Goal: Task Accomplishment & Management: Manage account settings

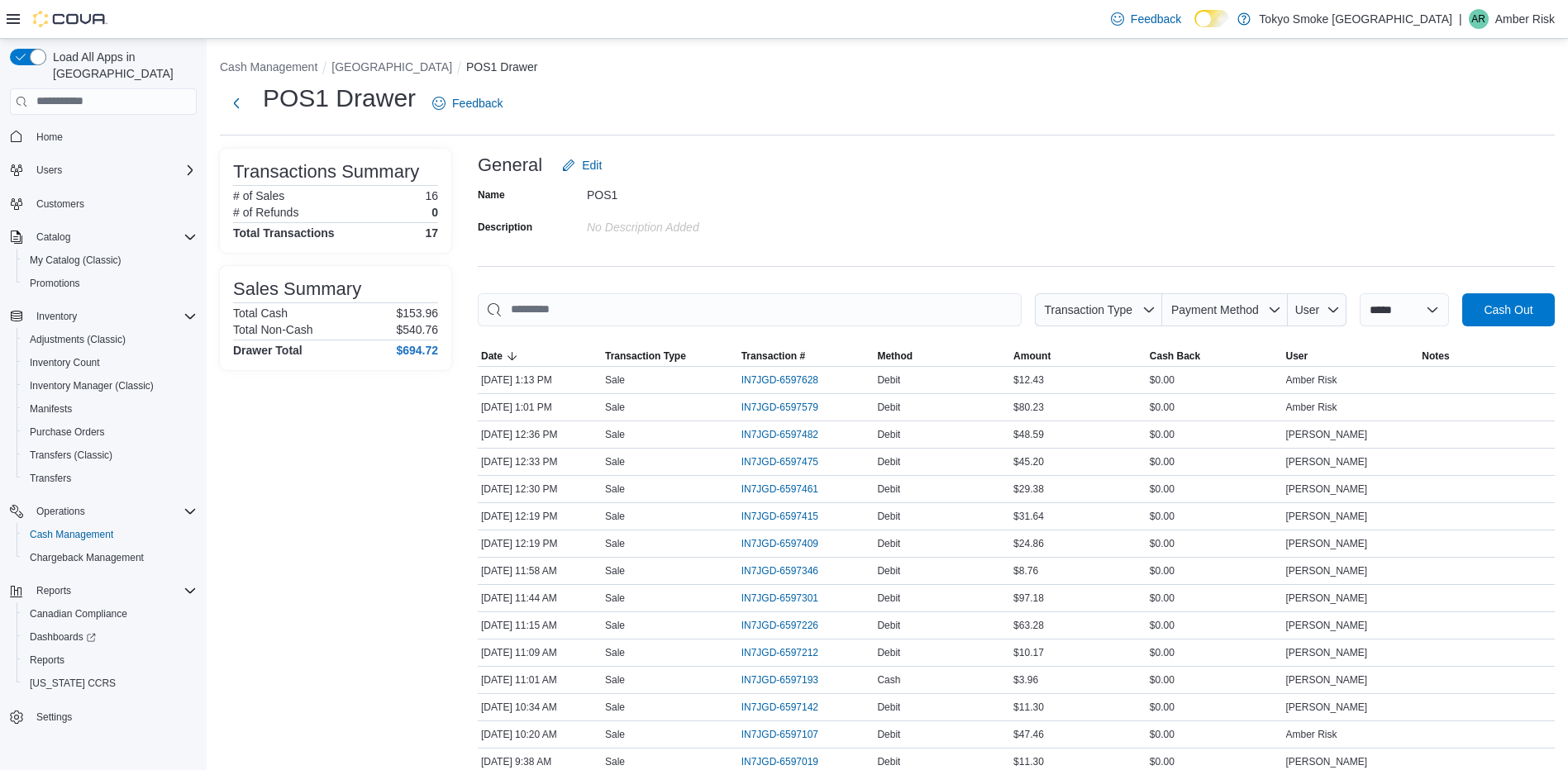
click at [324, 457] on div "Transactions Summary # of Sales 16 # of Refunds 0 Total Transactions 17 Sales S…" at bounding box center [336, 522] width 231 height 748
click at [861, 75] on ol "Cash Management North Bay Lakeshore POS1 Drawer" at bounding box center [888, 69] width 1335 height 20
click at [408, 549] on div "Transactions Summary # of Sales 16 # of Refunds 0 Total Transactions 17 Sales S…" at bounding box center [336, 522] width 231 height 748
click at [69, 197] on span "Customers" at bounding box center [61, 203] width 48 height 13
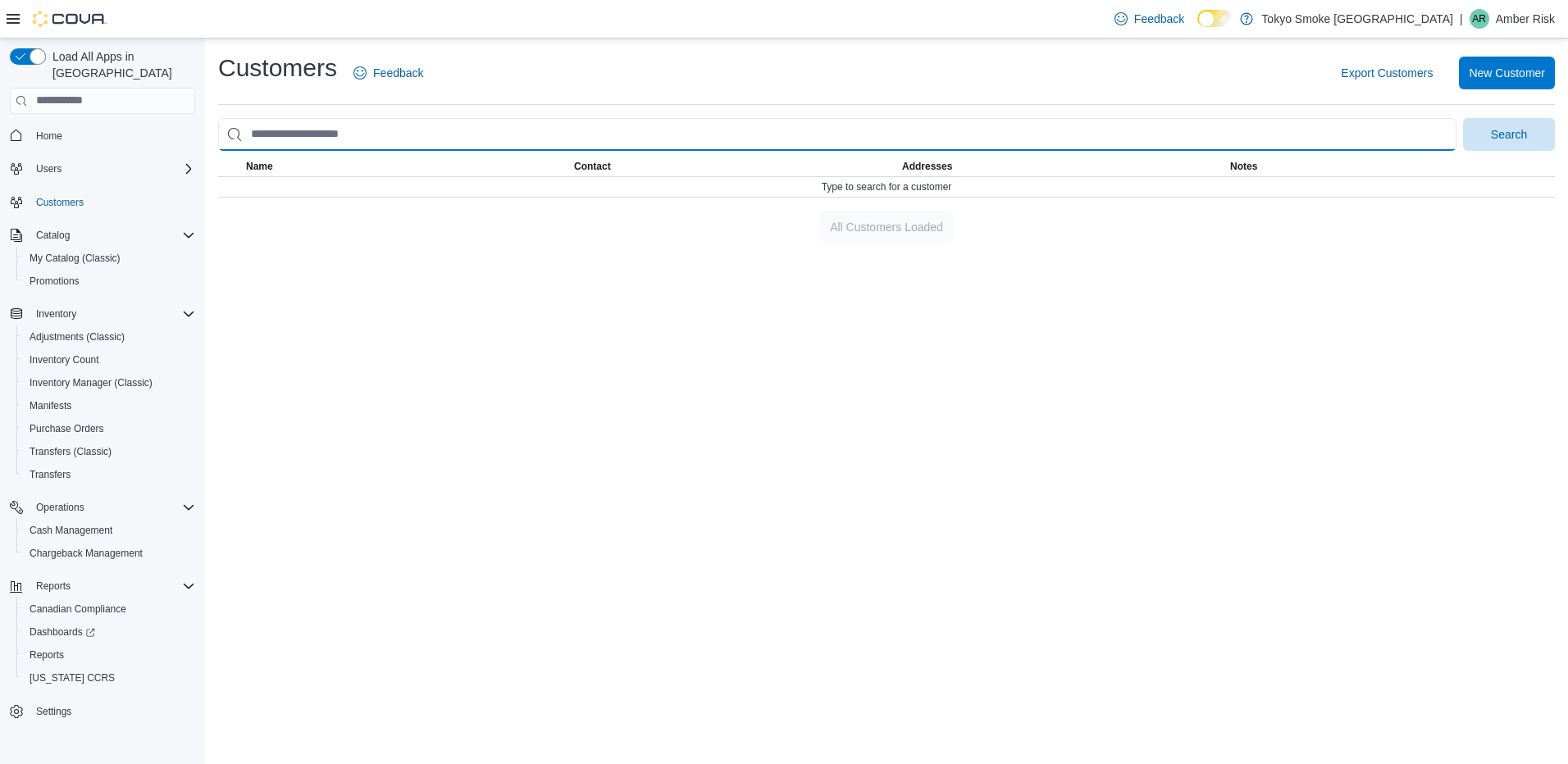
click at [638, 133] on input "search" at bounding box center [837, 133] width 1239 height 33
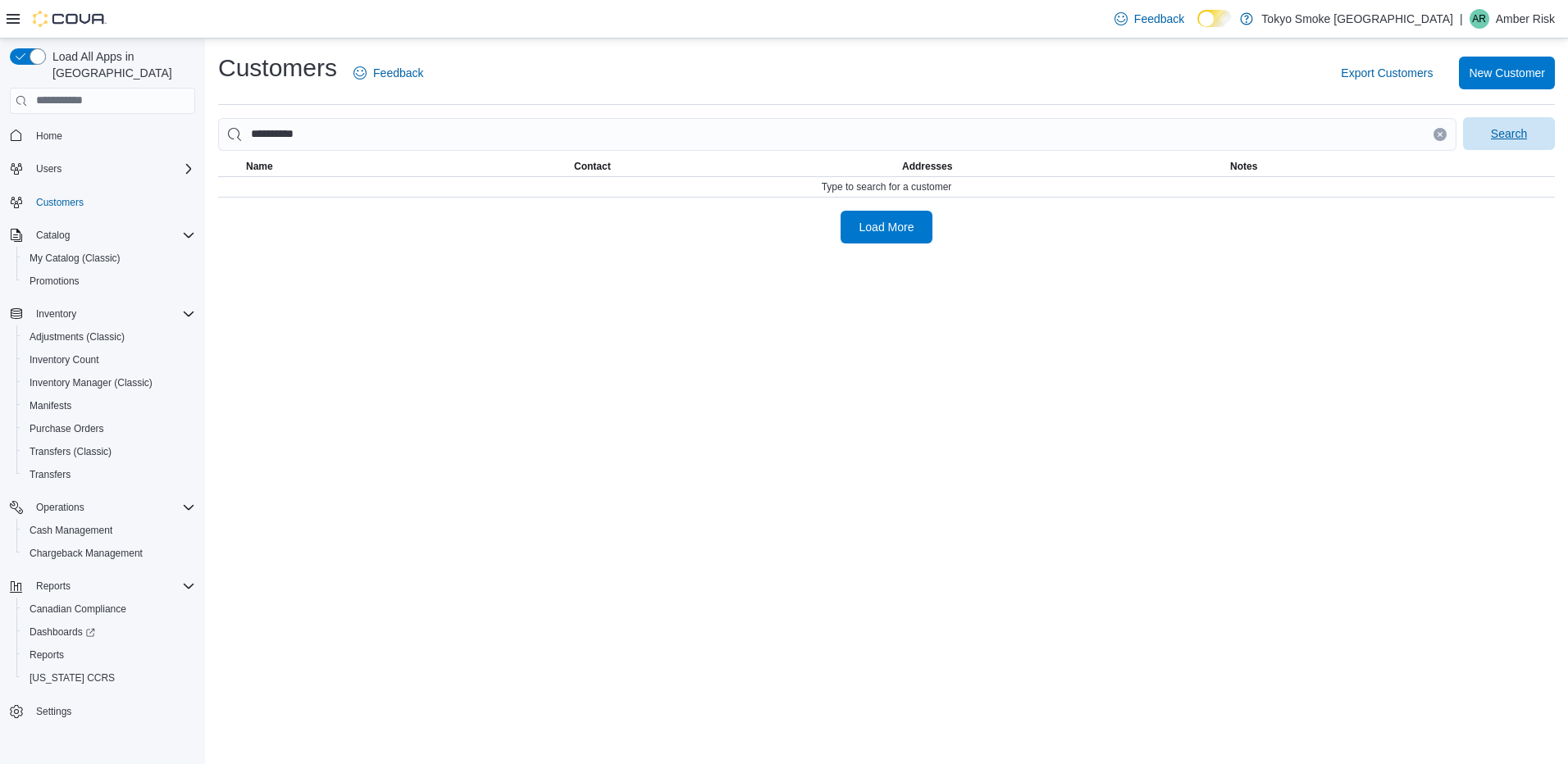
click at [1514, 134] on span "Search" at bounding box center [1509, 133] width 37 height 17
click at [989, 505] on div "**********" at bounding box center [886, 401] width 1363 height 725
click at [1525, 137] on span "Search" at bounding box center [1509, 133] width 37 height 17
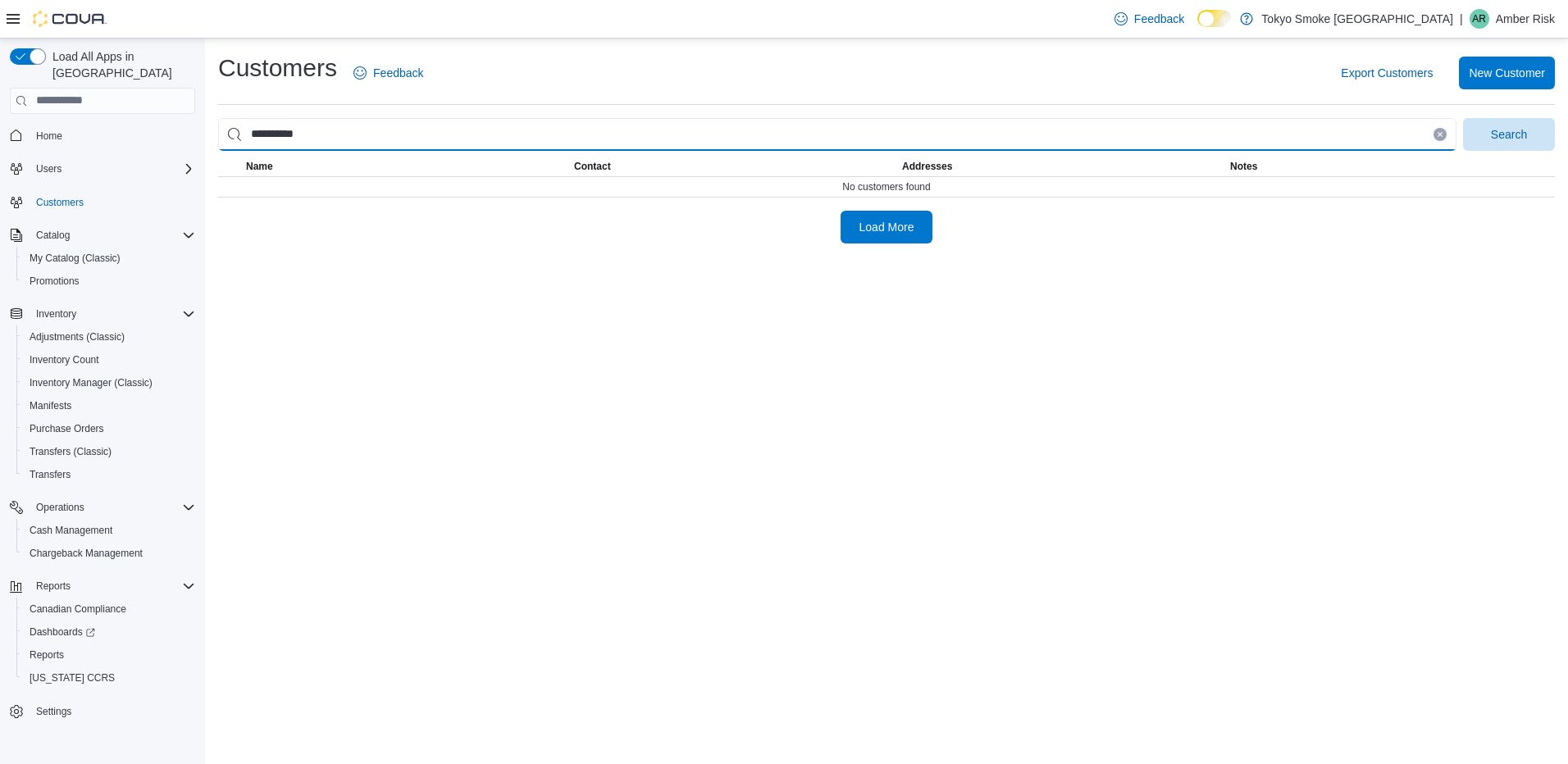
click at [272, 132] on input "**********" at bounding box center [837, 133] width 1239 height 33
type input "**********"
click at [1463, 118] on button "Search" at bounding box center [1509, 133] width 92 height 33
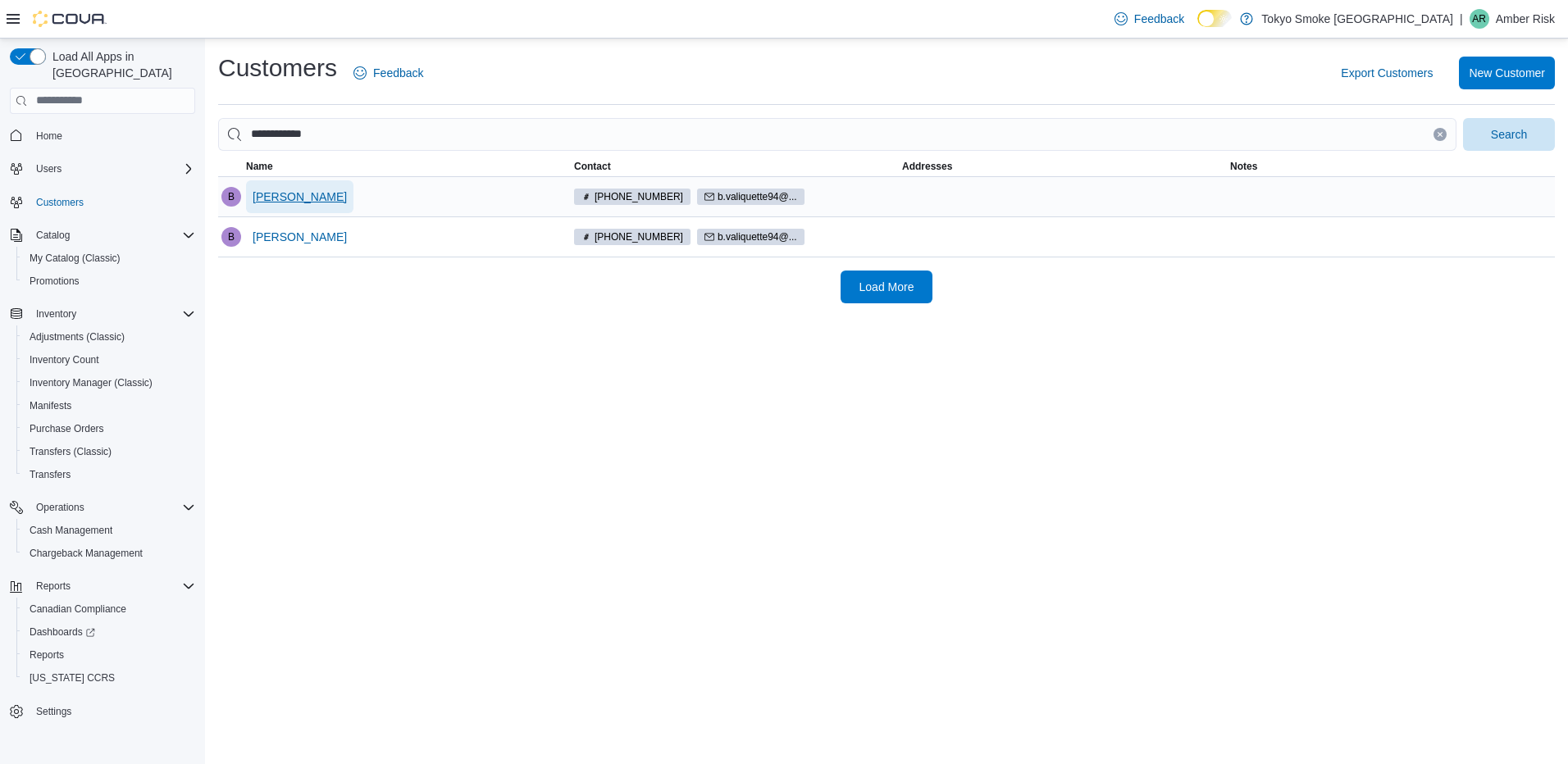
click at [290, 199] on span "[PERSON_NAME]" at bounding box center [300, 197] width 94 height 17
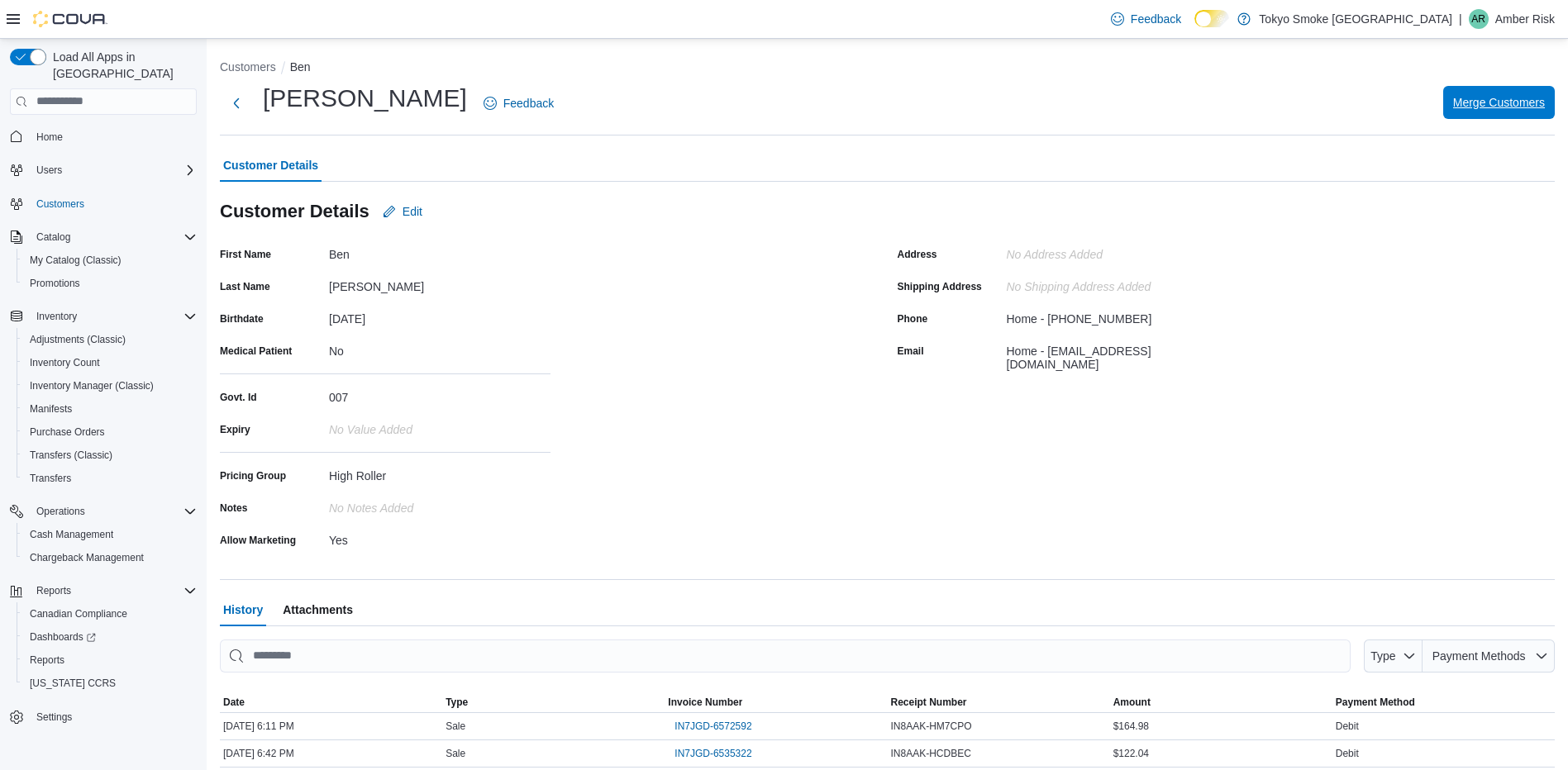
click at [1488, 103] on span "Merge Customers" at bounding box center [1499, 103] width 92 height 17
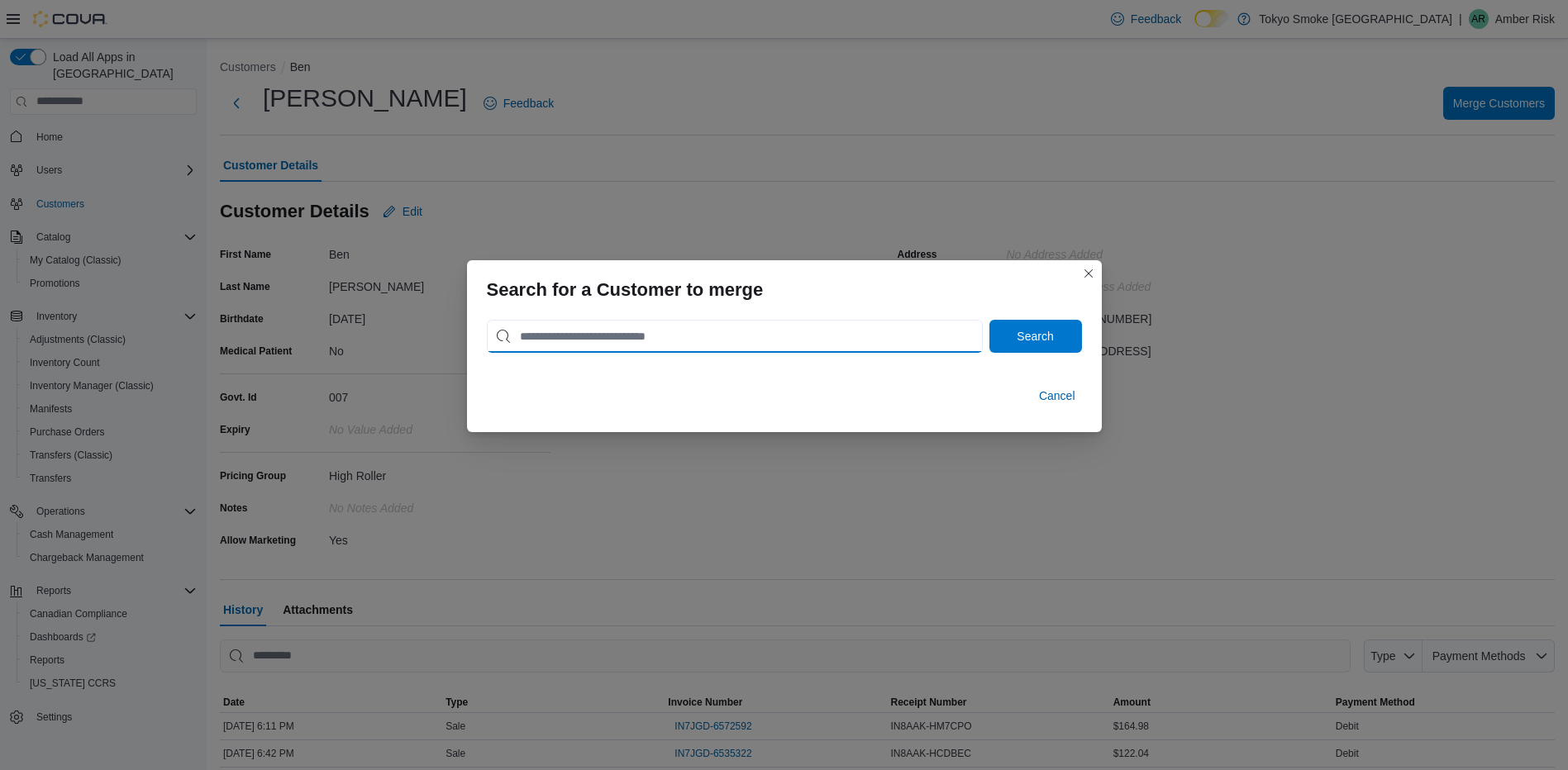
click at [617, 339] on input "search" at bounding box center [735, 336] width 496 height 33
type input "**********"
click at [989, 320] on button "Search" at bounding box center [1035, 336] width 93 height 33
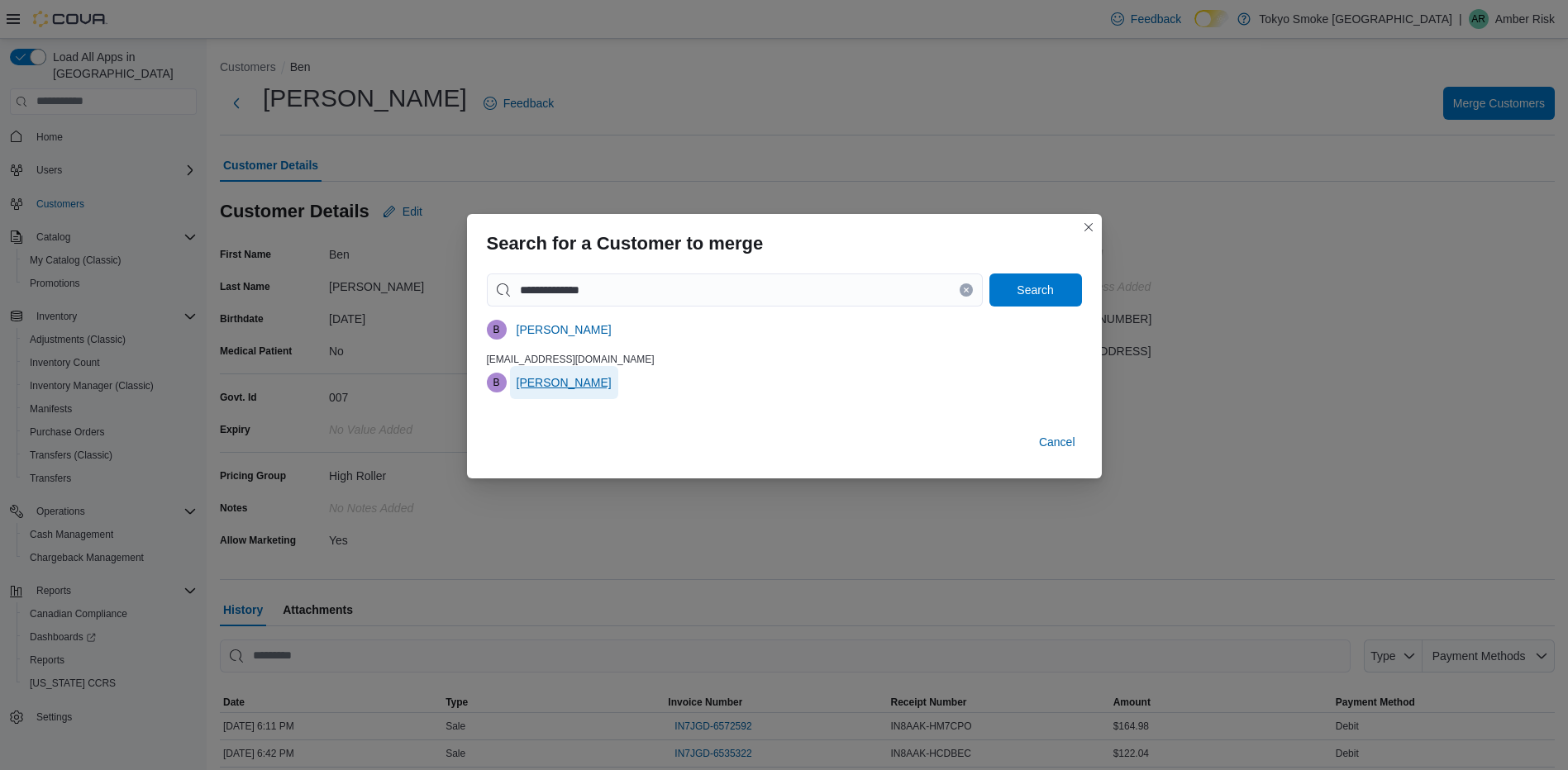
click at [568, 391] on span "[PERSON_NAME]" at bounding box center [564, 383] width 95 height 33
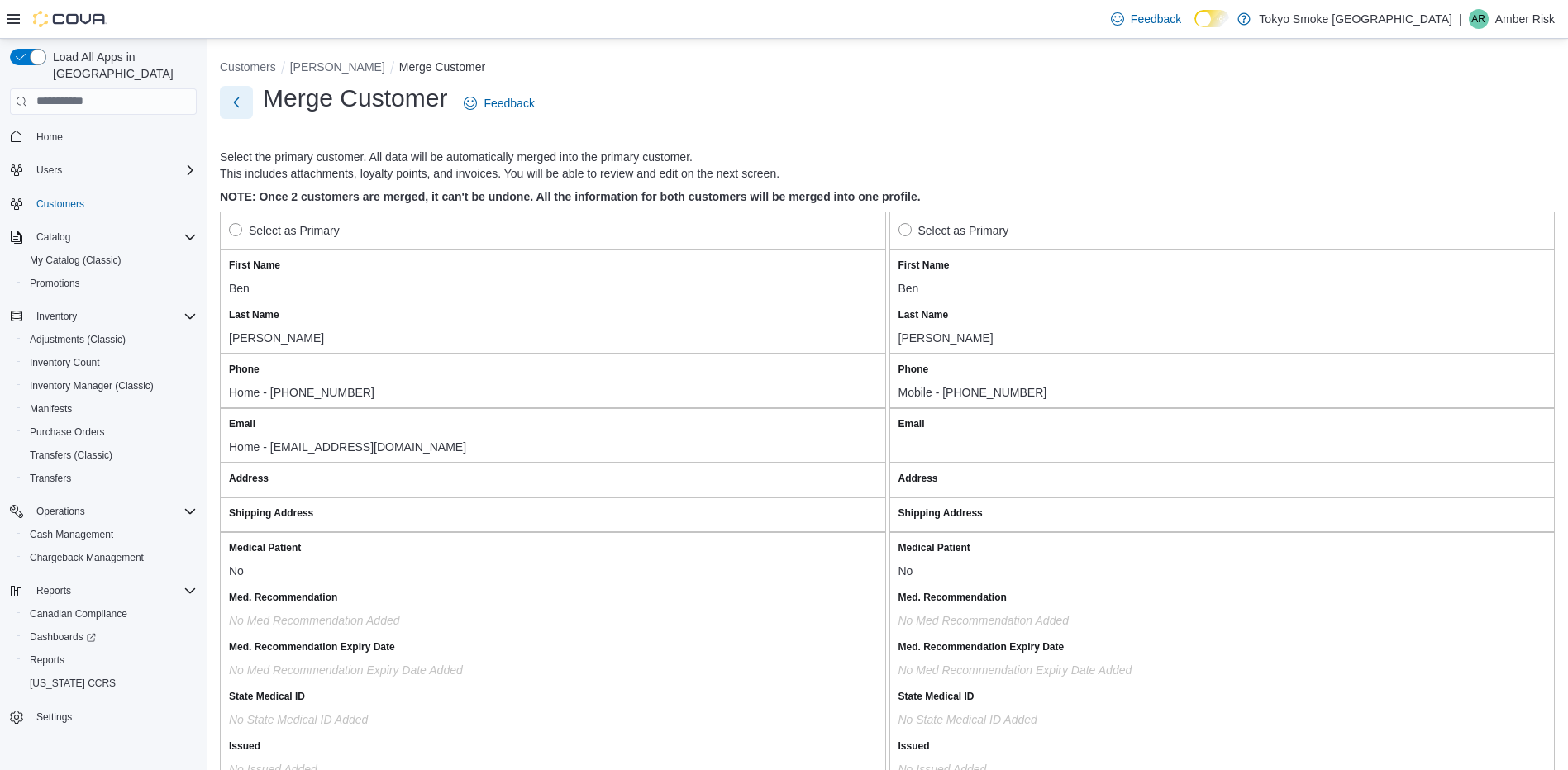
click at [234, 105] on button "Next" at bounding box center [236, 102] width 33 height 33
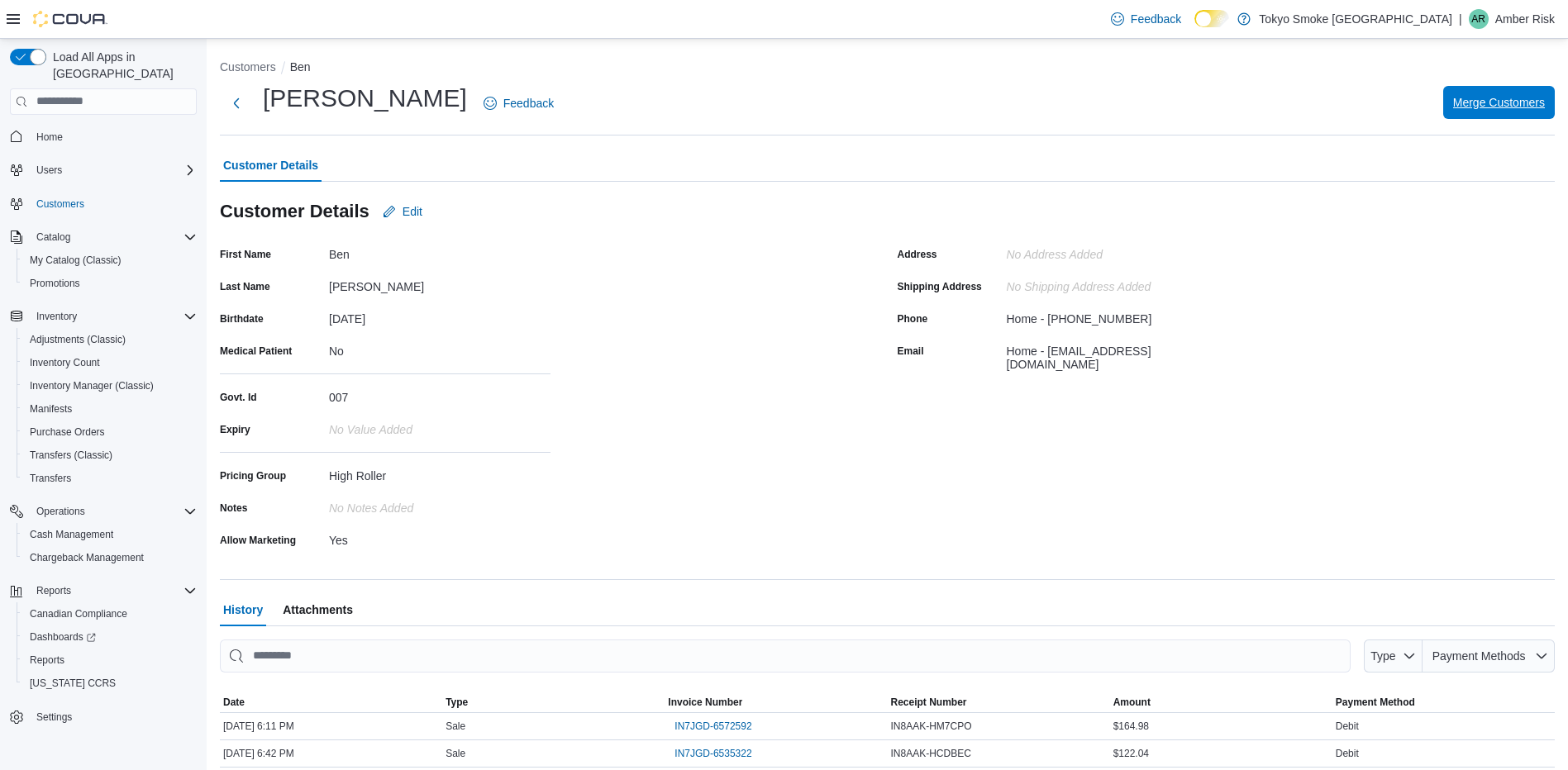
click at [1485, 106] on span "Merge Customers" at bounding box center [1499, 103] width 92 height 17
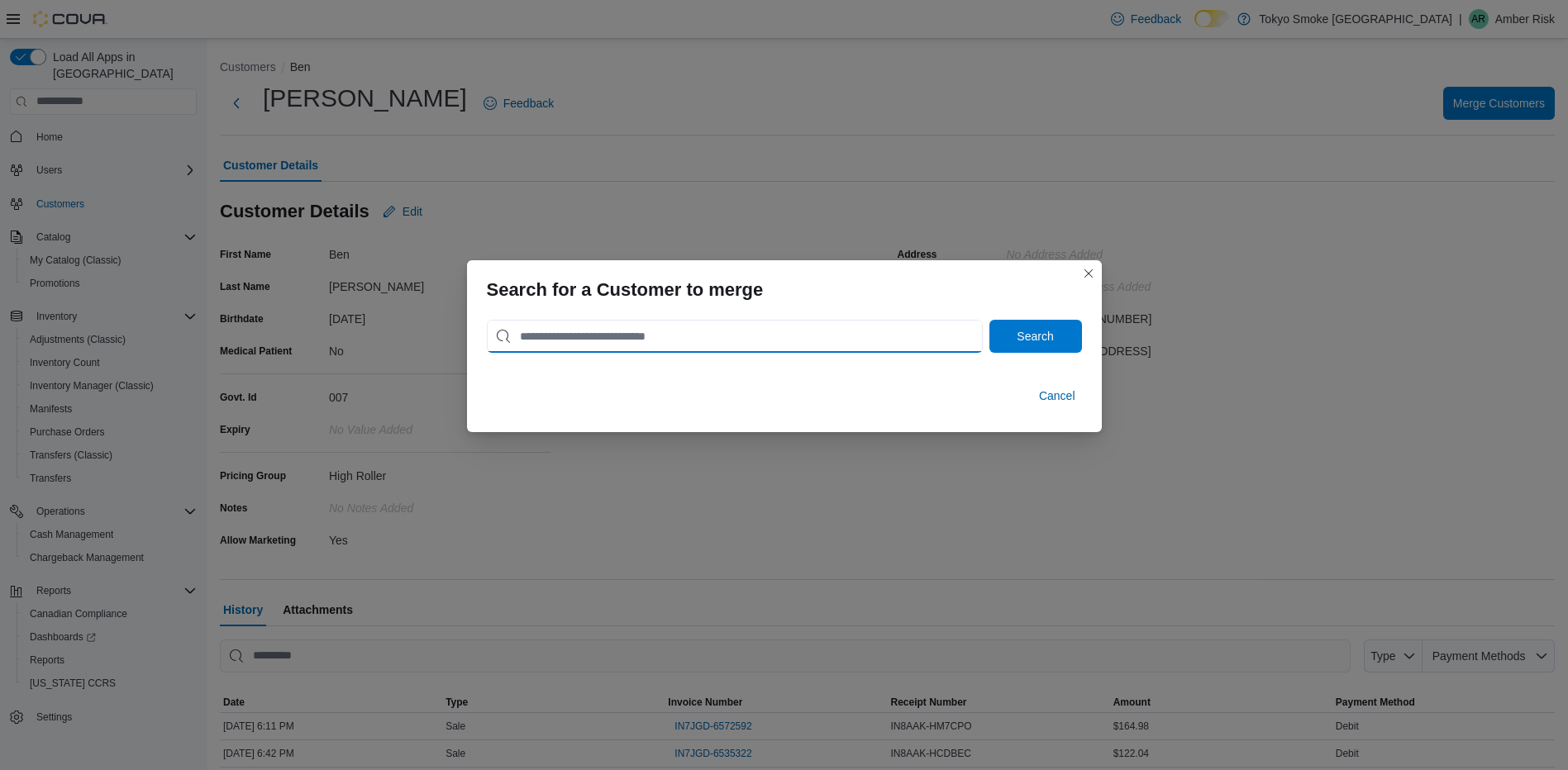
click at [686, 333] on input "search" at bounding box center [735, 336] width 496 height 33
type input "*"
click at [989, 320] on button "Search" at bounding box center [1035, 336] width 93 height 33
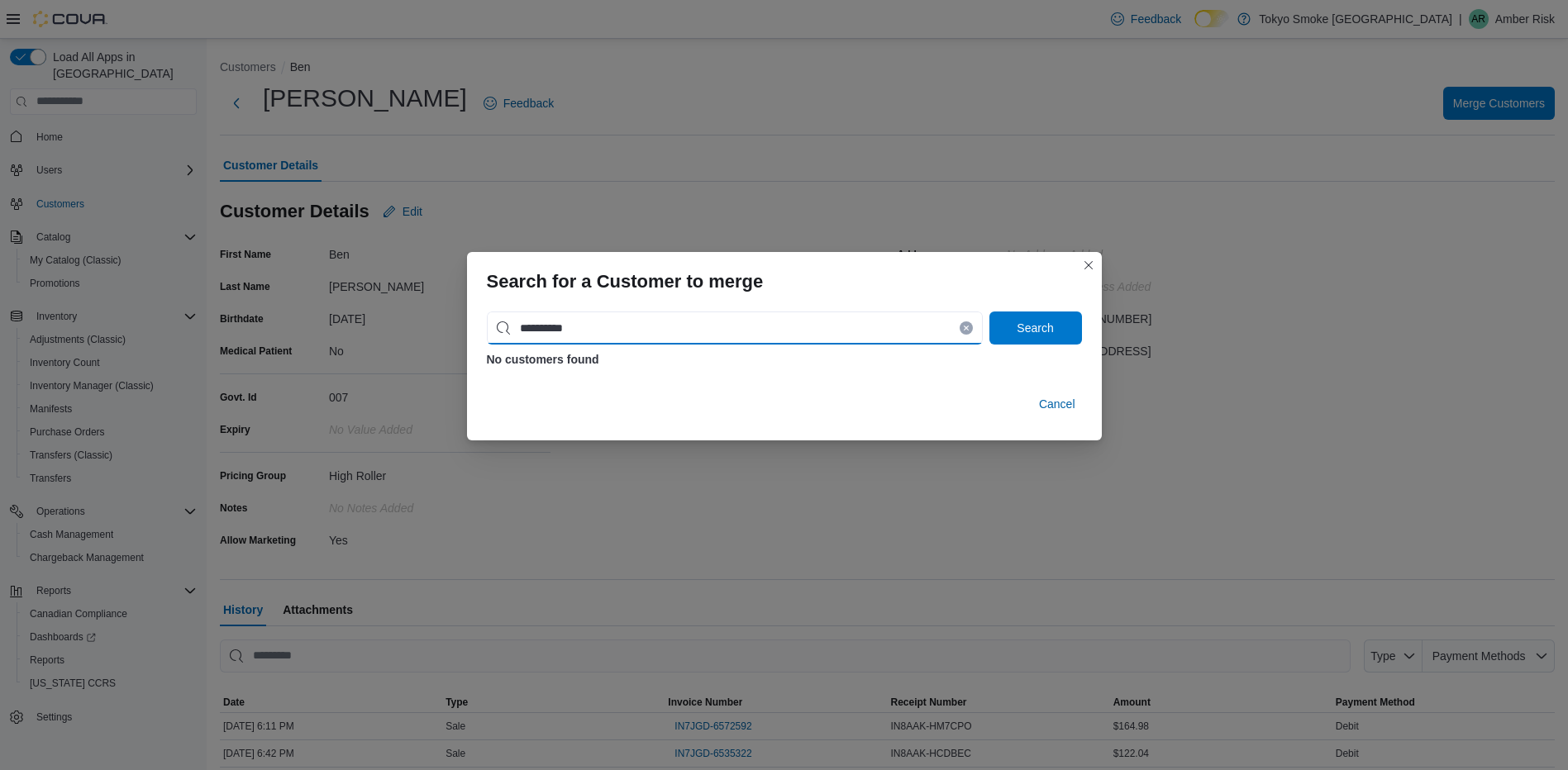
drag, startPoint x: 623, startPoint y: 328, endPoint x: 430, endPoint y: 317, distance: 193.3
click at [430, 317] on div "**********" at bounding box center [784, 385] width 1568 height 770
type input "**********"
click at [989, 312] on button "Search" at bounding box center [1035, 328] width 93 height 33
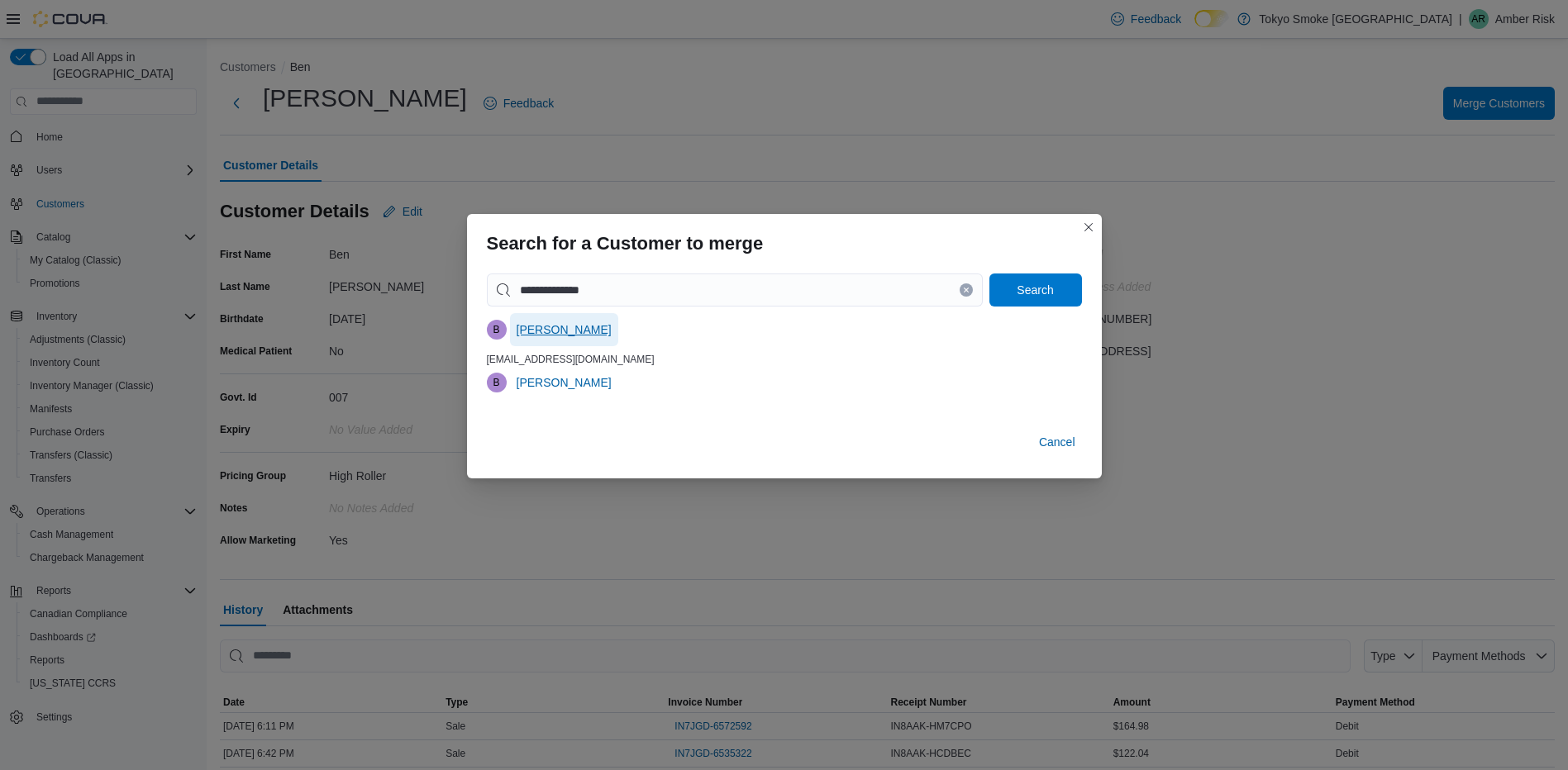
click at [569, 330] on span "[PERSON_NAME]" at bounding box center [564, 330] width 95 height 17
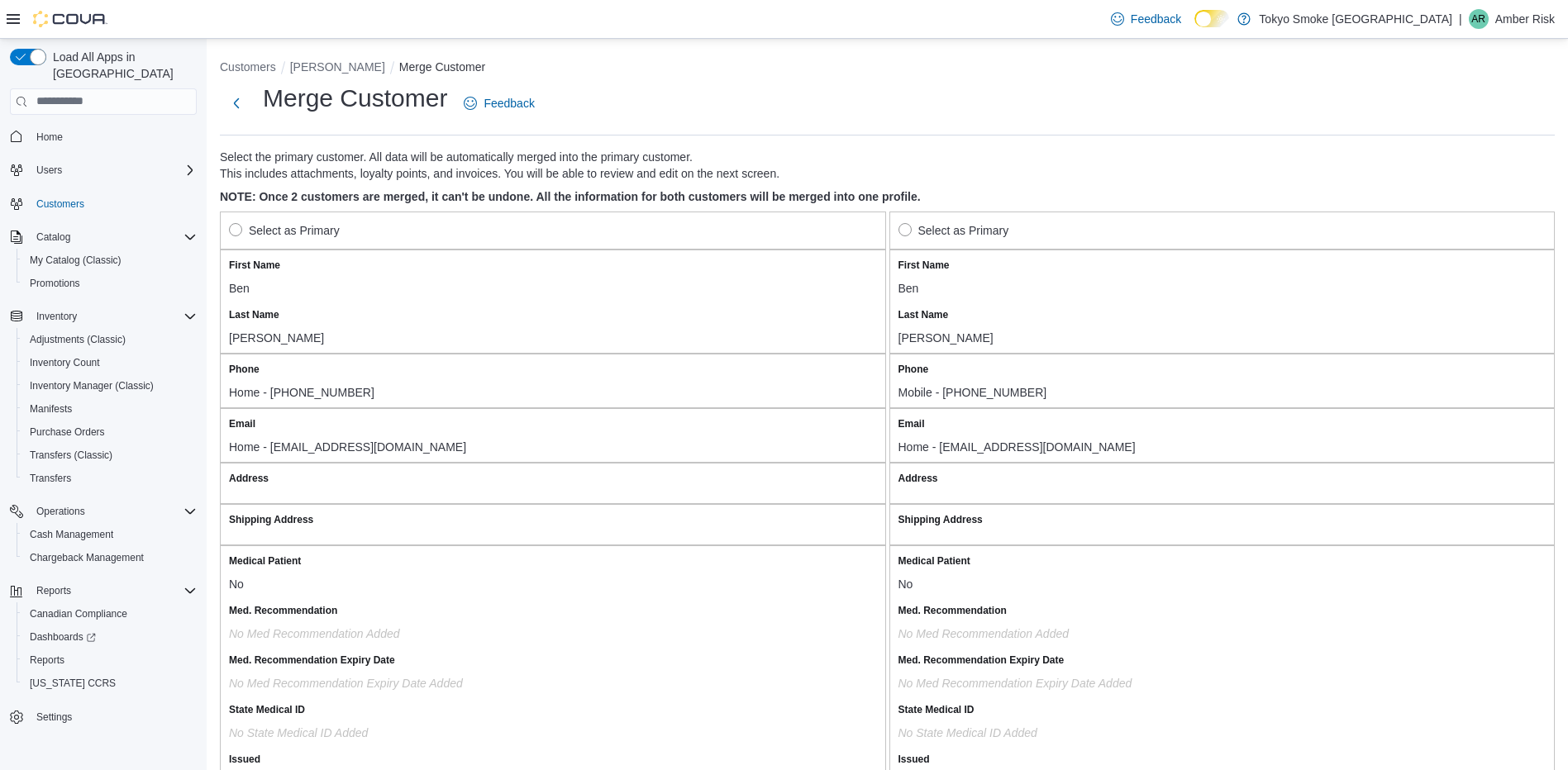
click at [233, 234] on label "Select as Primary" at bounding box center [284, 231] width 111 height 20
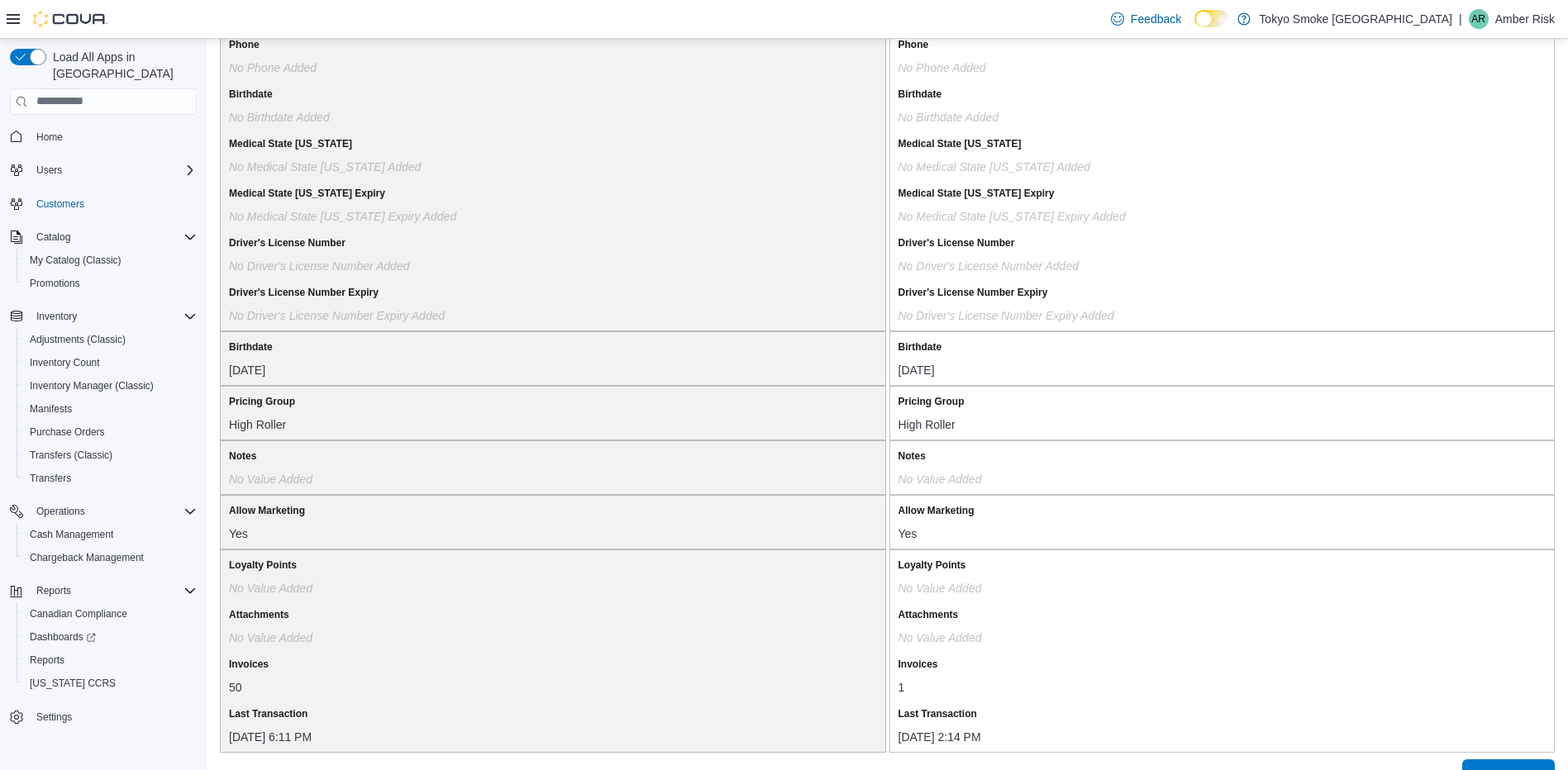
scroll to position [1246, 0]
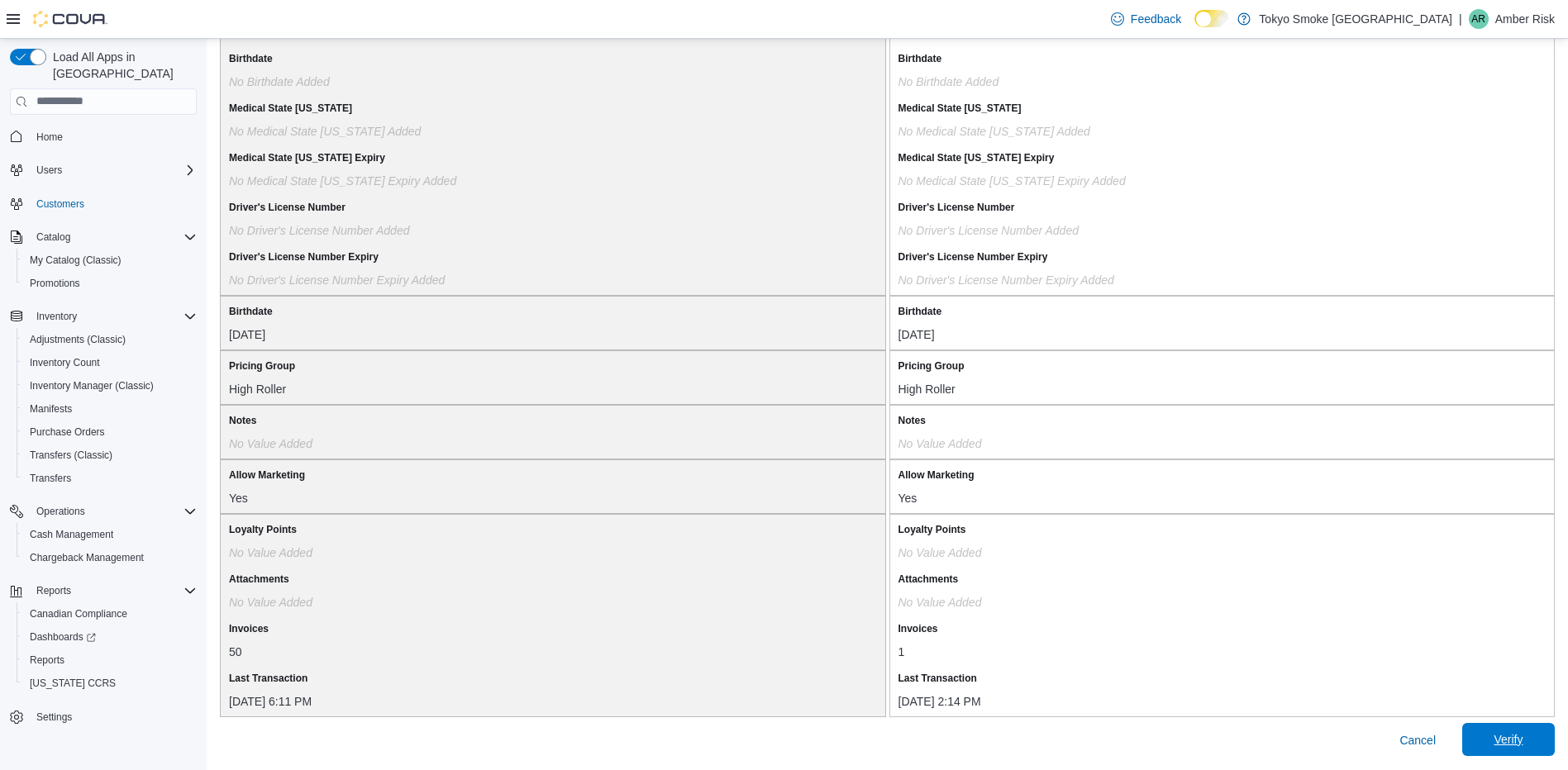
click at [1508, 745] on span "Verify" at bounding box center [1507, 739] width 29 height 17
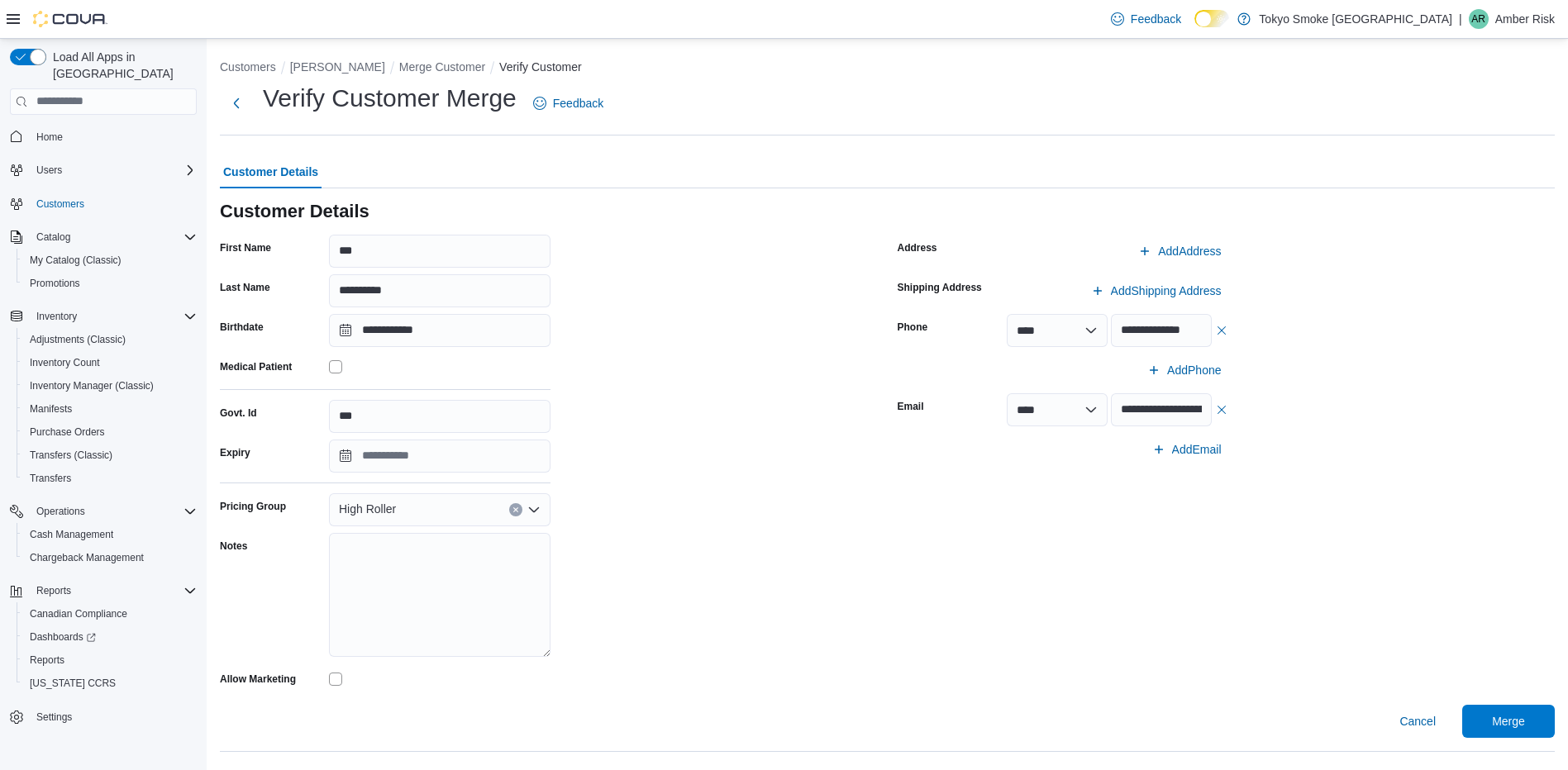
scroll to position [8, 0]
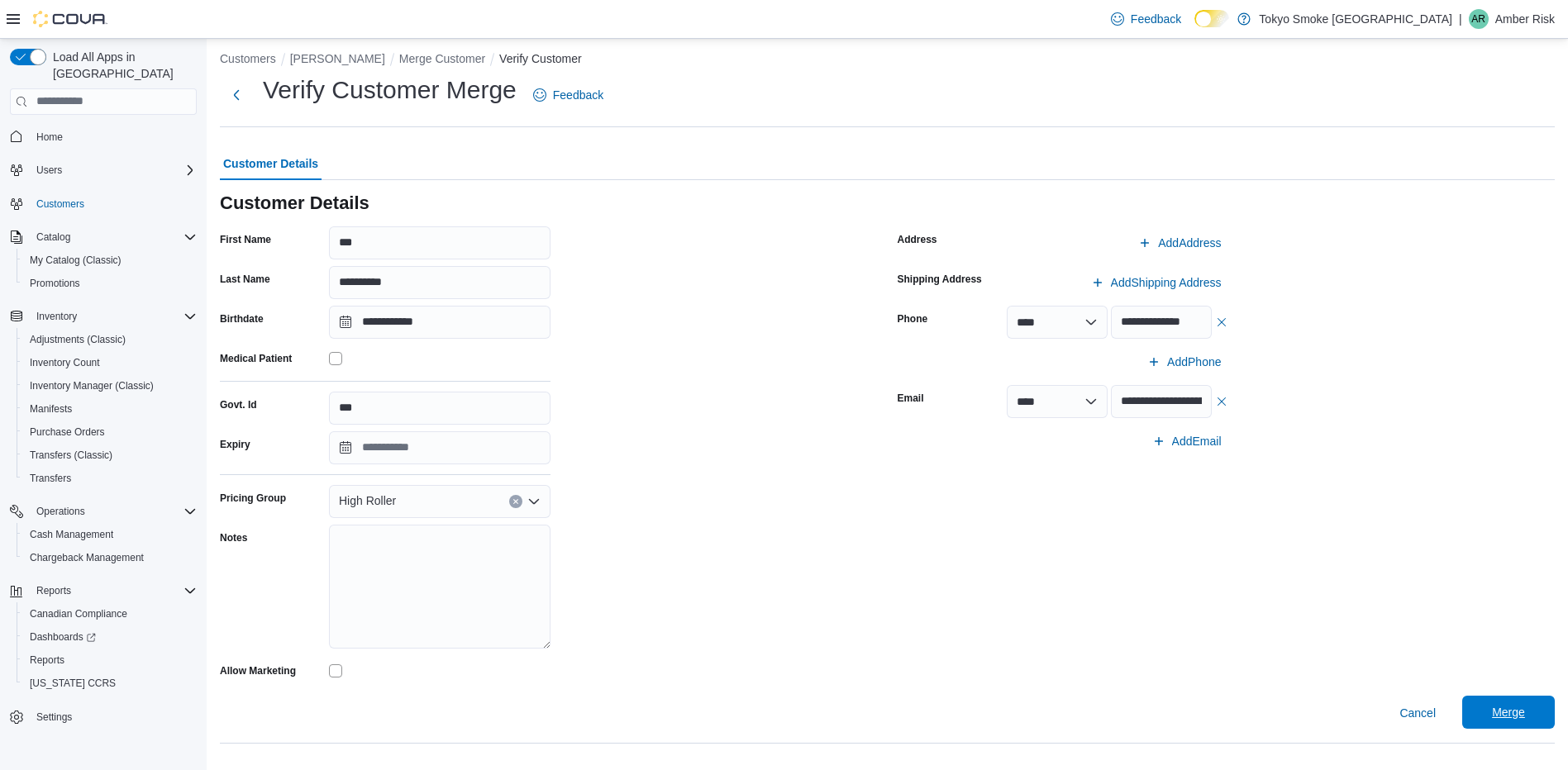
click at [1507, 716] on span "Merge" at bounding box center [1508, 712] width 33 height 17
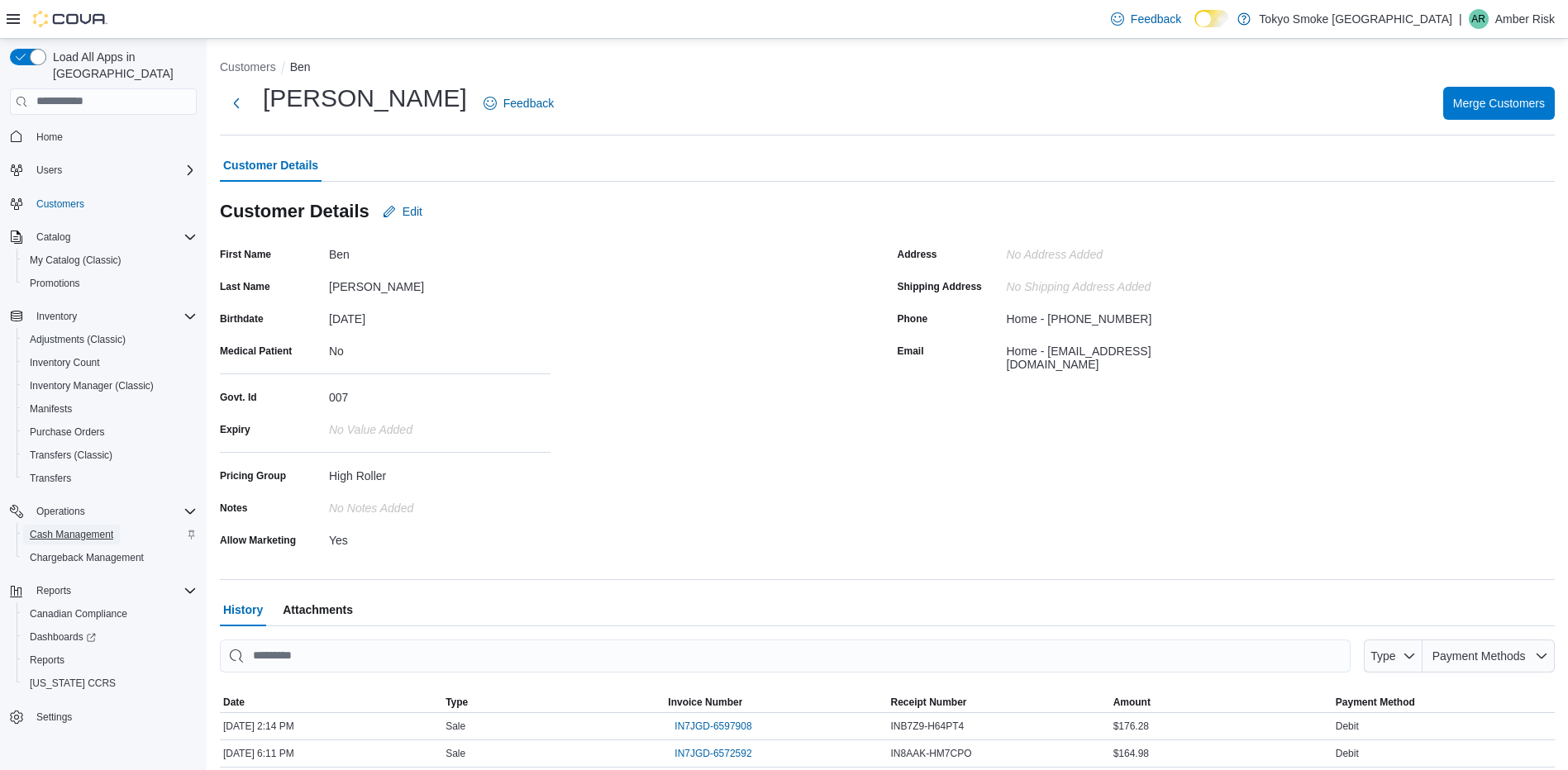
click at [100, 528] on span "Cash Management" at bounding box center [72, 534] width 84 height 13
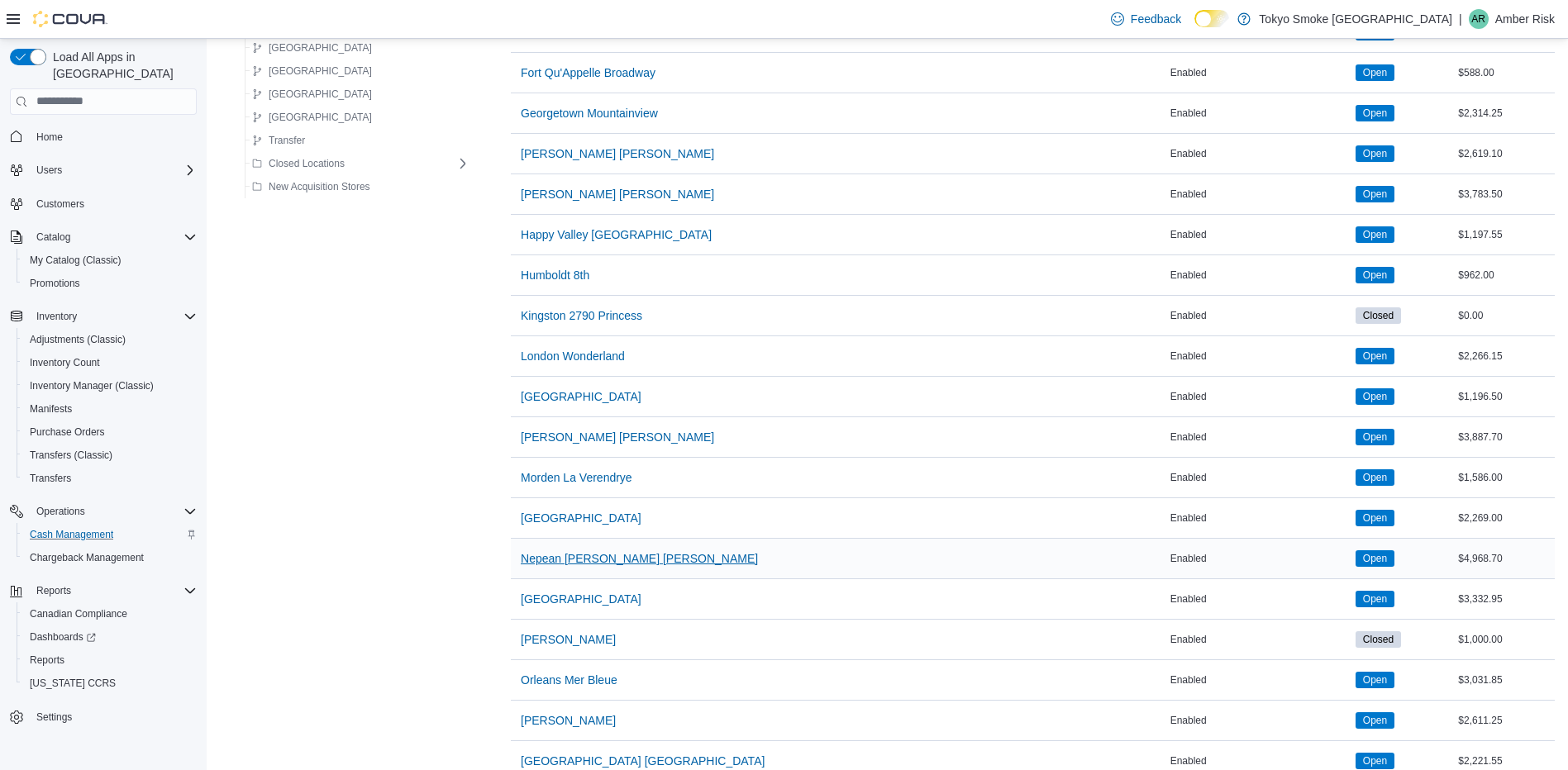
scroll to position [579, 0]
click at [564, 597] on span "[GEOGRAPHIC_DATA]" at bounding box center [581, 598] width 121 height 17
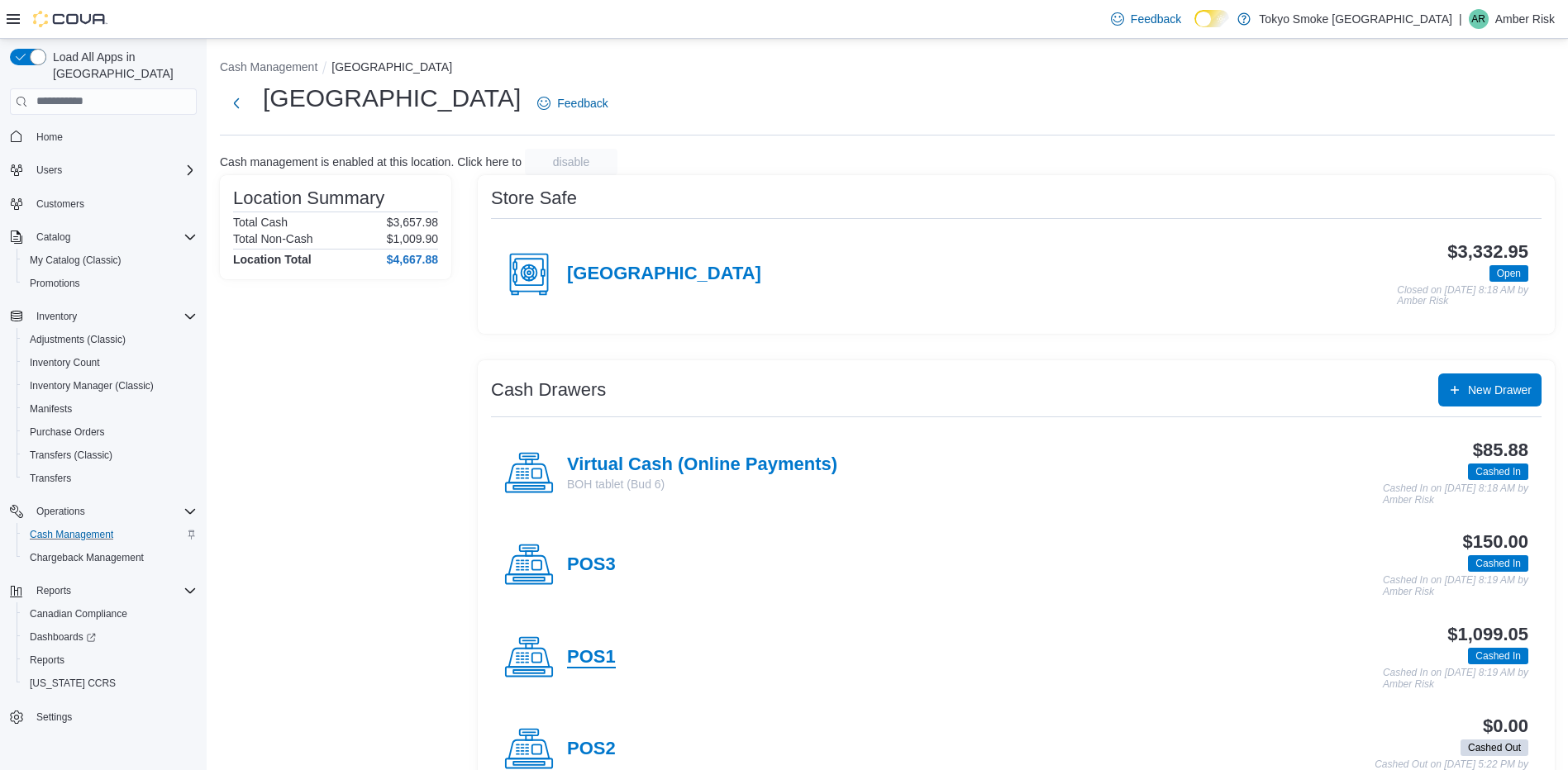
click at [590, 653] on h4 "POS1" at bounding box center [591, 658] width 49 height 22
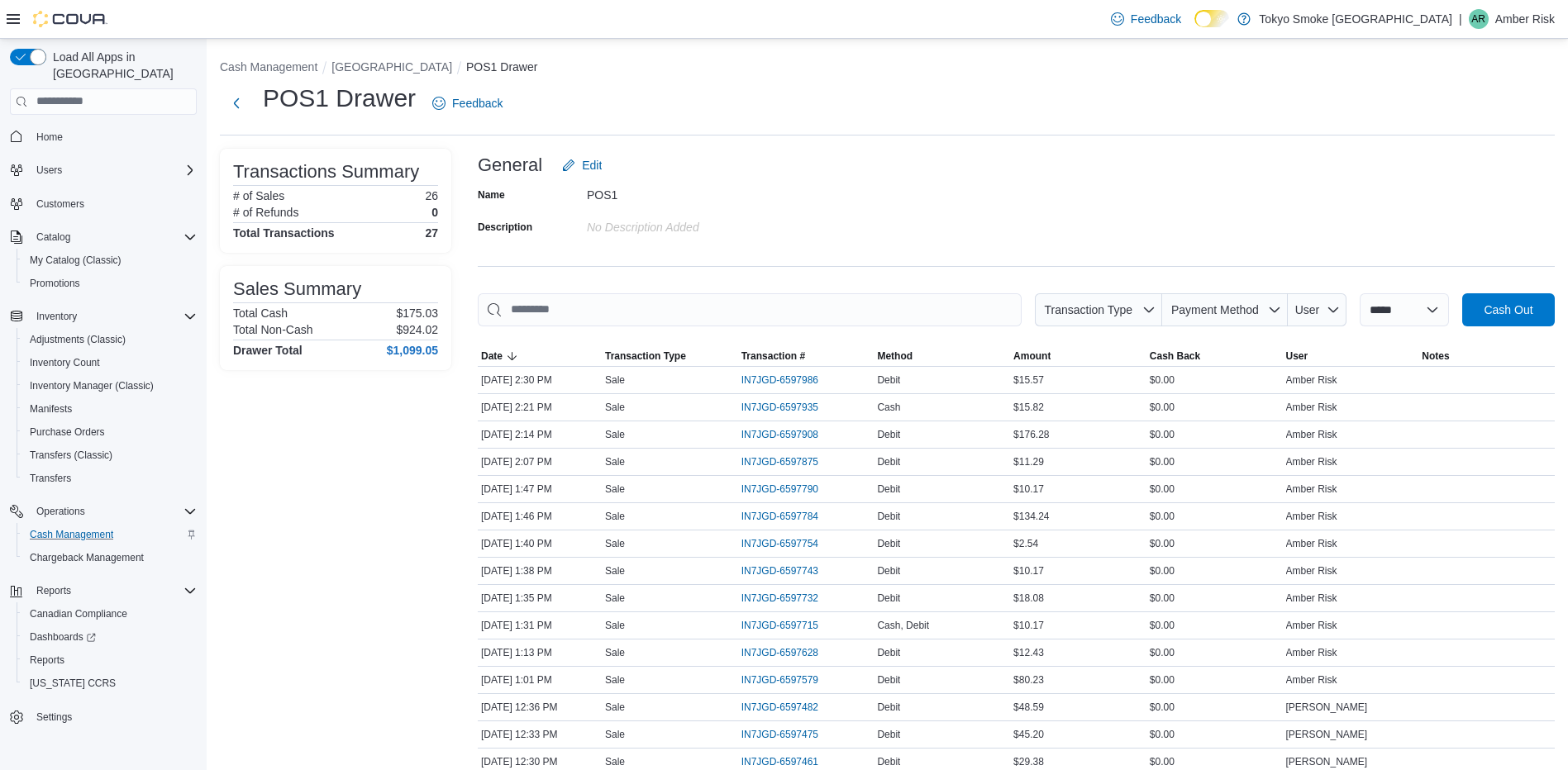
click at [382, 59] on li "[GEOGRAPHIC_DATA]" at bounding box center [398, 67] width 134 height 17
click at [382, 71] on button "[GEOGRAPHIC_DATA]" at bounding box center [392, 67] width 121 height 13
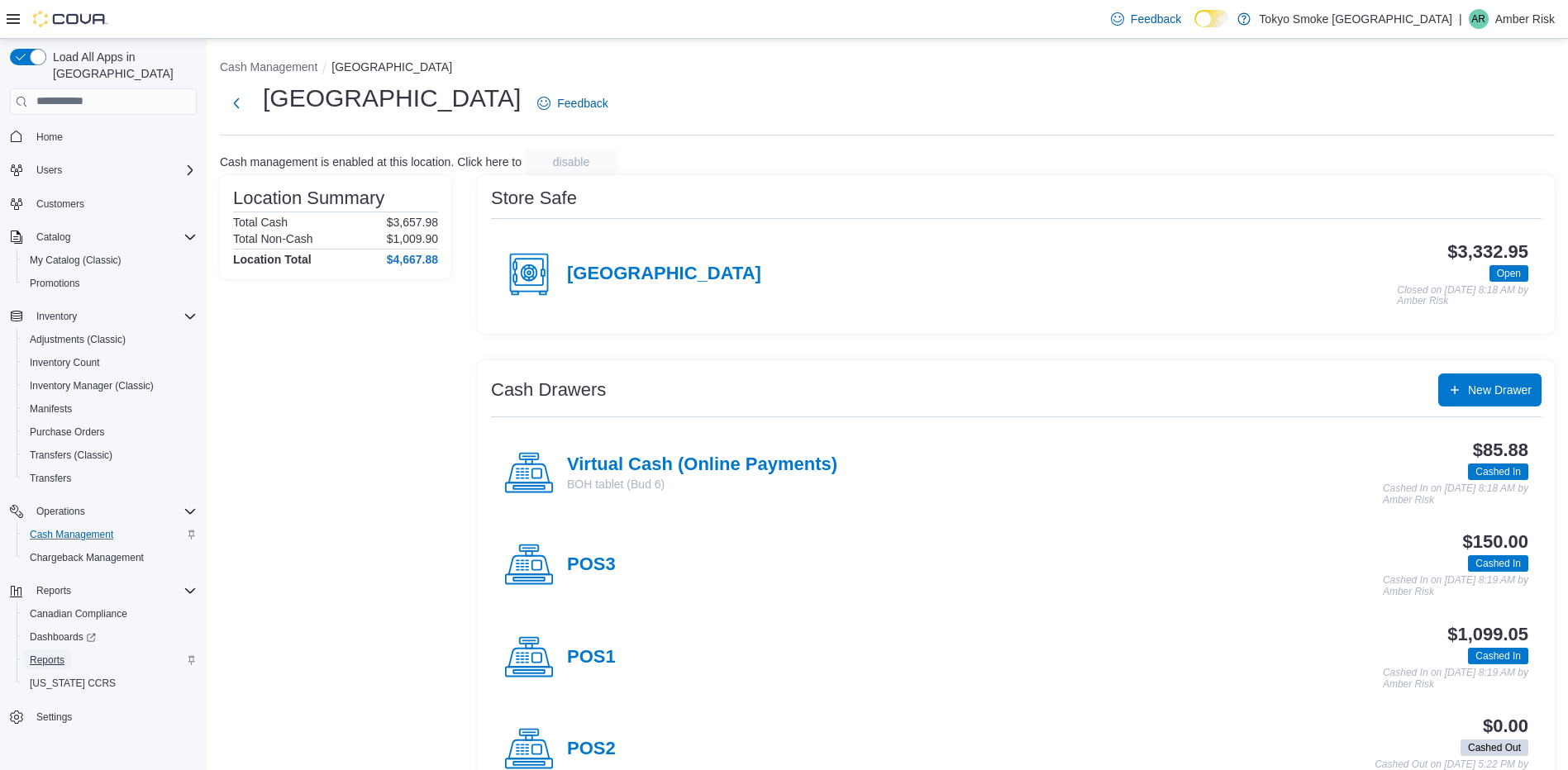
click at [61, 653] on span "Reports" at bounding box center [47, 659] width 35 height 13
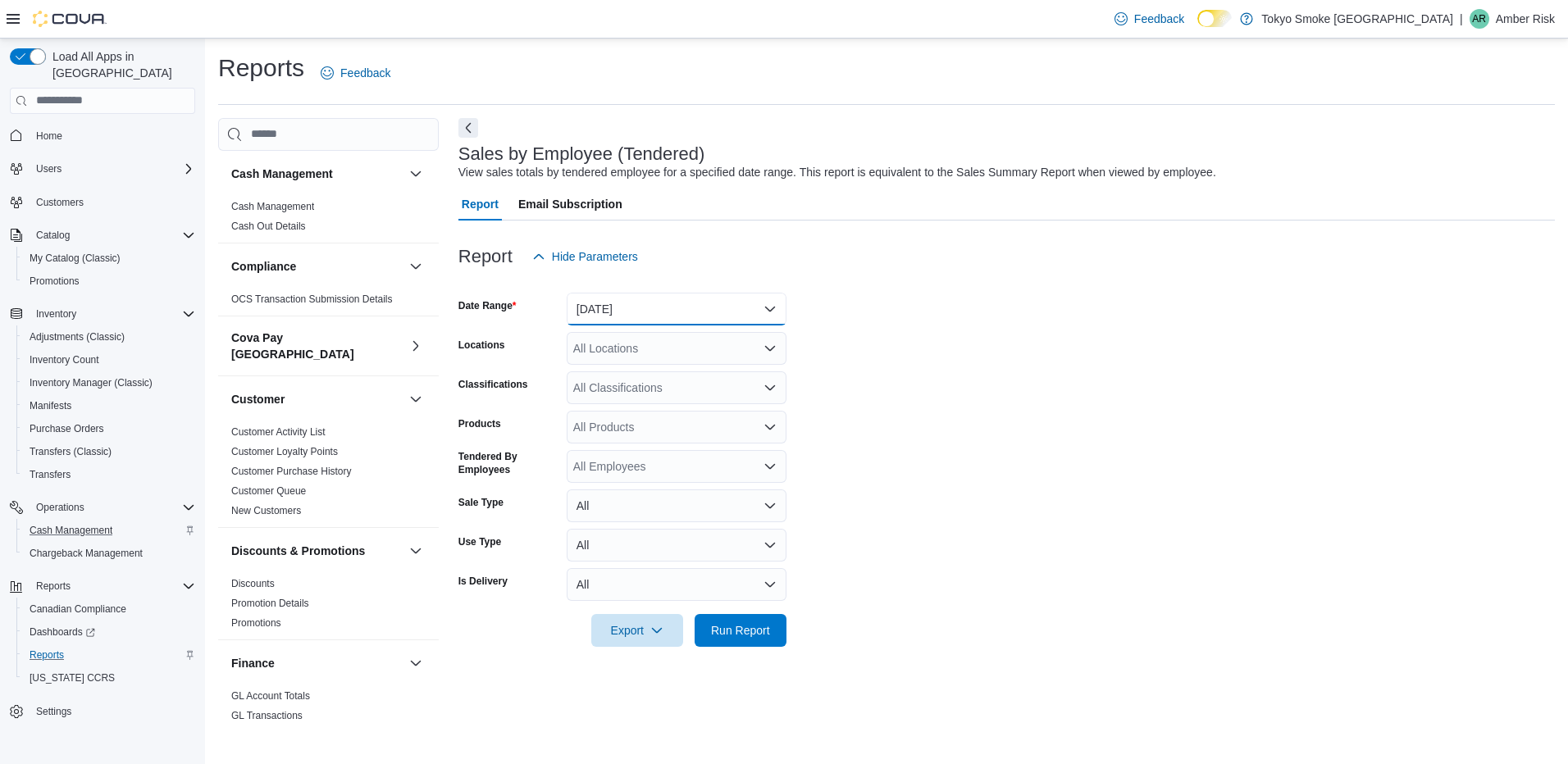
click at [668, 315] on button "[DATE]" at bounding box center [676, 308] width 219 height 33
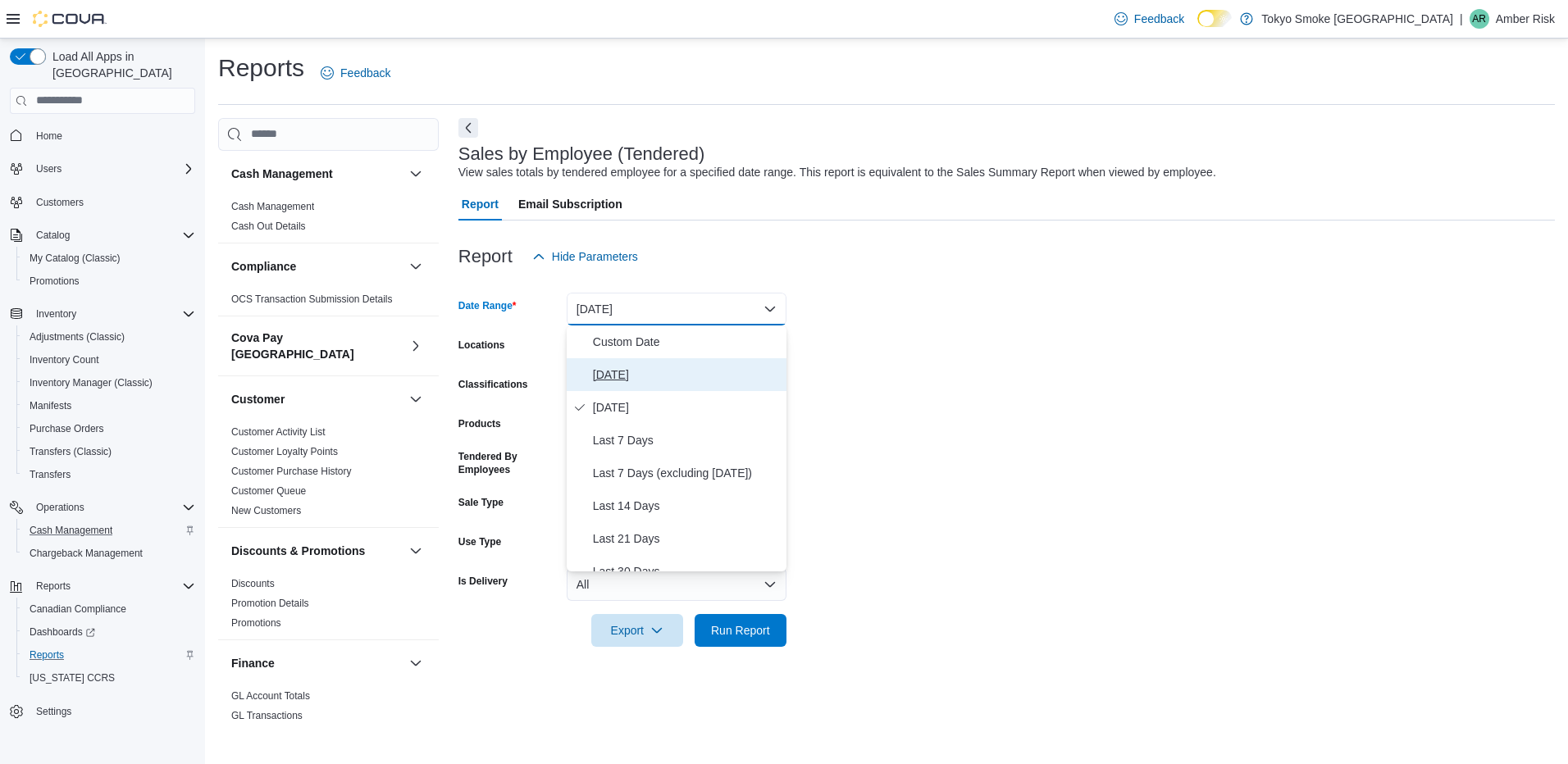
click at [590, 359] on button "[DATE]" at bounding box center [676, 375] width 219 height 33
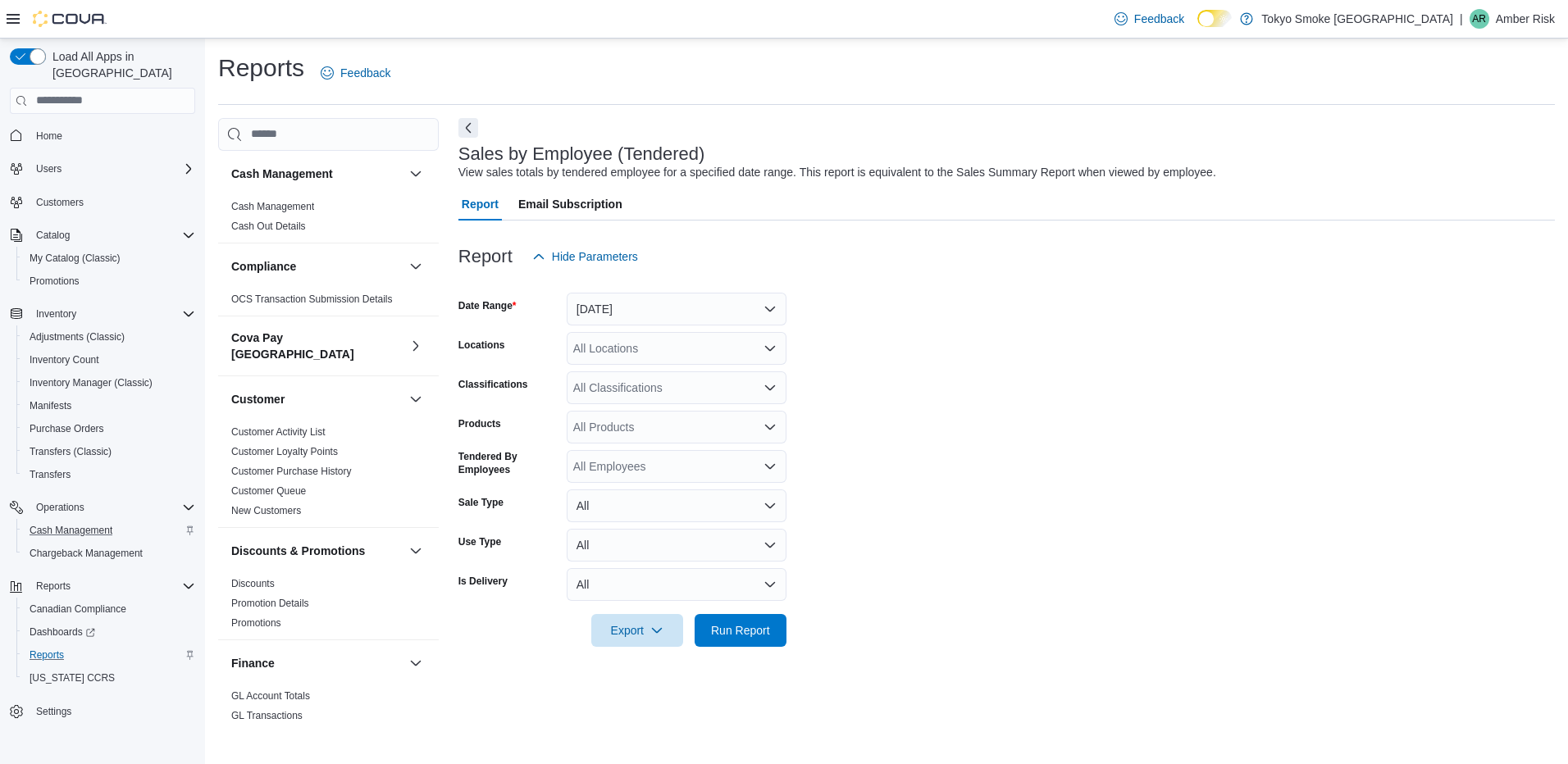
click at [883, 377] on form "Date Range [DATE] Locations All Locations Classifications All Classifications P…" at bounding box center [1006, 460] width 1096 height 374
click at [771, 622] on span "Run Report" at bounding box center [740, 630] width 72 height 33
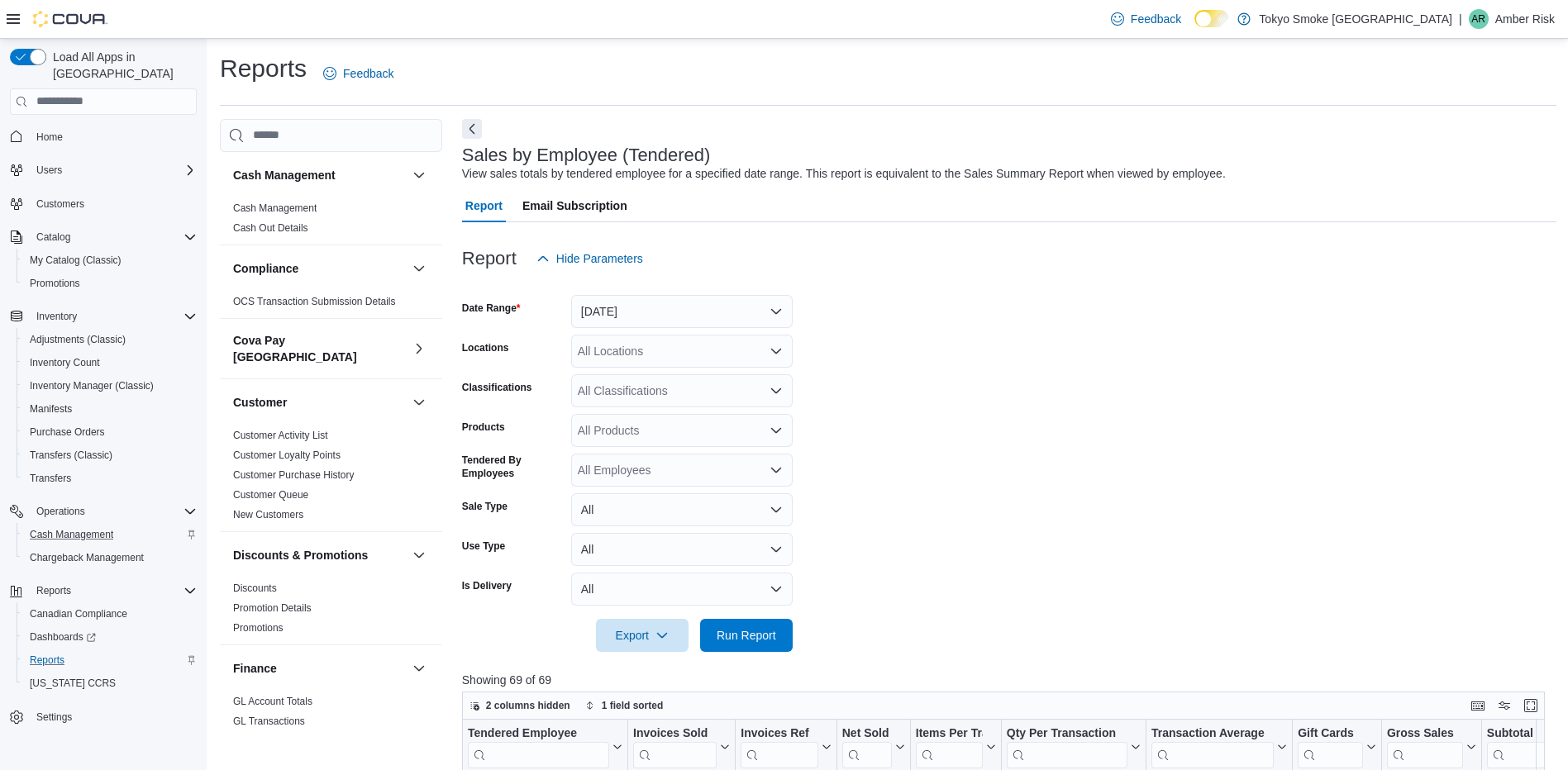
click at [1134, 432] on form "Date Range [DATE] Locations All Locations Classifications All Classifications P…" at bounding box center [1009, 463] width 1095 height 377
click at [987, 304] on form "Date Range [DATE] Locations All Locations Classifications All Classifications P…" at bounding box center [1009, 463] width 1095 height 377
